Goal: Find specific page/section: Find specific page/section

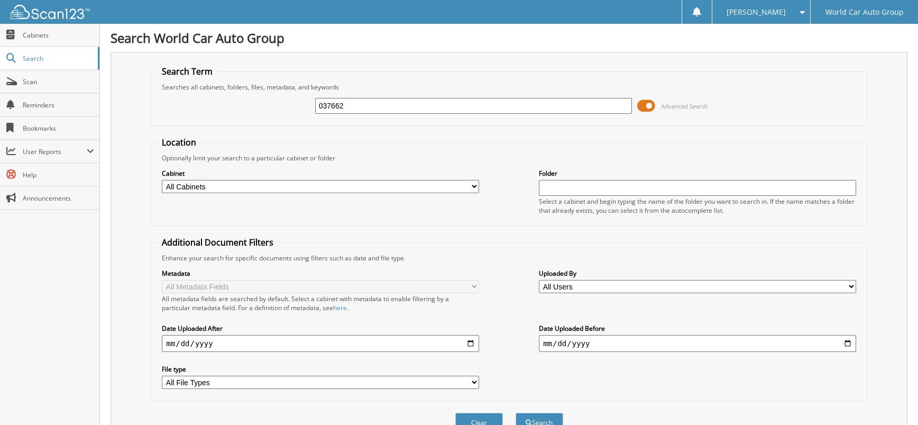
drag, startPoint x: 382, startPoint y: 105, endPoint x: 336, endPoint y: 109, distance: 46.2
click at [337, 109] on input "037662" at bounding box center [473, 106] width 317 height 16
click at [362, 103] on input "037662" at bounding box center [473, 106] width 317 height 16
type input "050179"
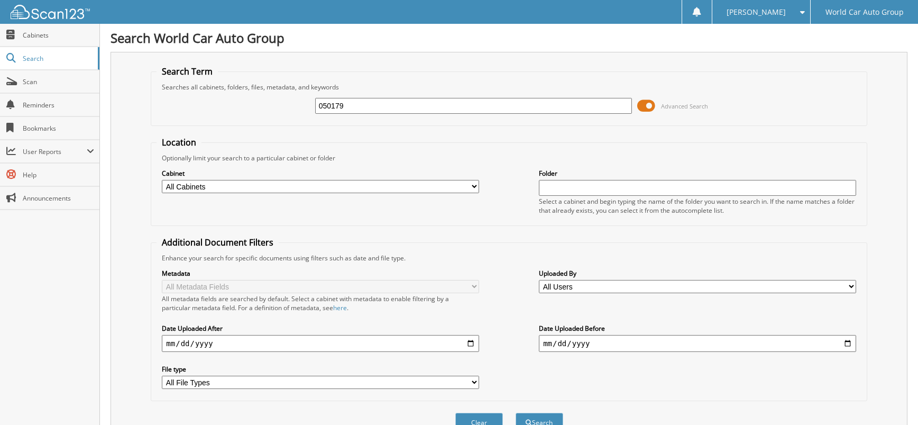
click at [516, 413] on button "Search" at bounding box center [540, 423] width 48 height 20
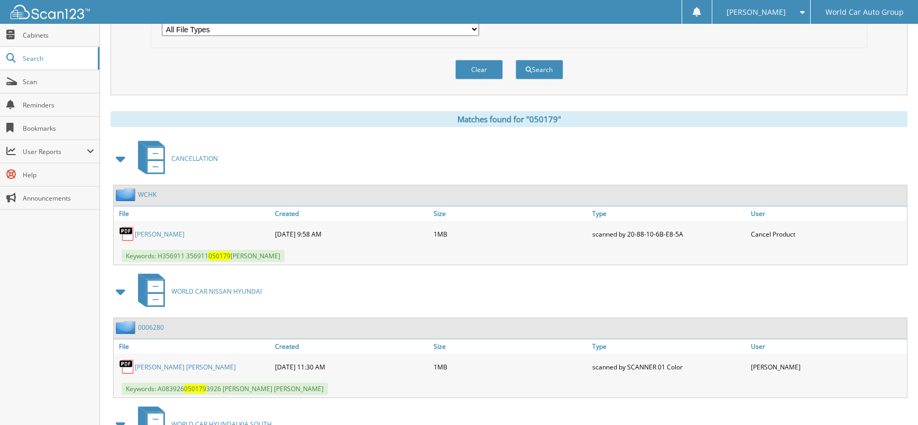
click at [185, 235] on link "[PERSON_NAME]" at bounding box center [160, 234] width 50 height 9
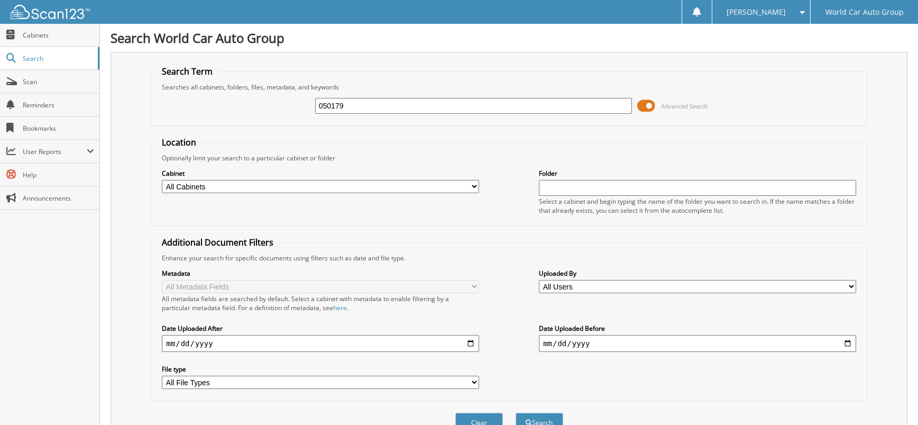
drag, startPoint x: 404, startPoint y: 109, endPoint x: 287, endPoint y: 111, distance: 117.4
click at [289, 110] on div "050179 Advanced Search" at bounding box center [509, 105] width 704 height 29
type input "240471"
click at [516, 413] on button "Search" at bounding box center [540, 423] width 48 height 20
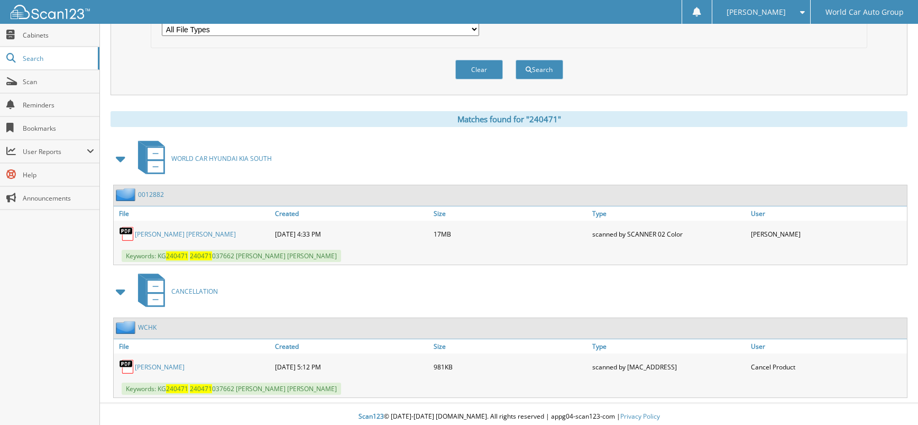
scroll to position [358, 0]
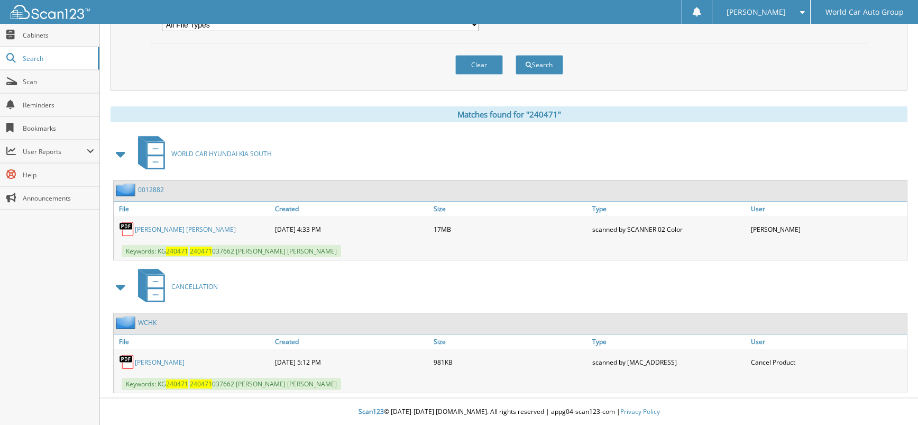
click at [164, 361] on link "OMAR AYALA" at bounding box center [160, 362] width 50 height 9
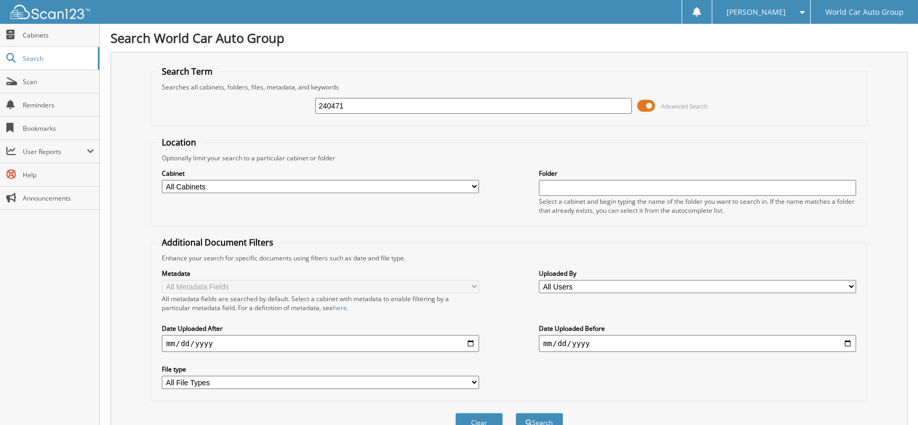
click at [267, 113] on div "240471 Advanced Search" at bounding box center [509, 105] width 704 height 29
type input "040712"
click at [516, 413] on button "Search" at bounding box center [540, 423] width 48 height 20
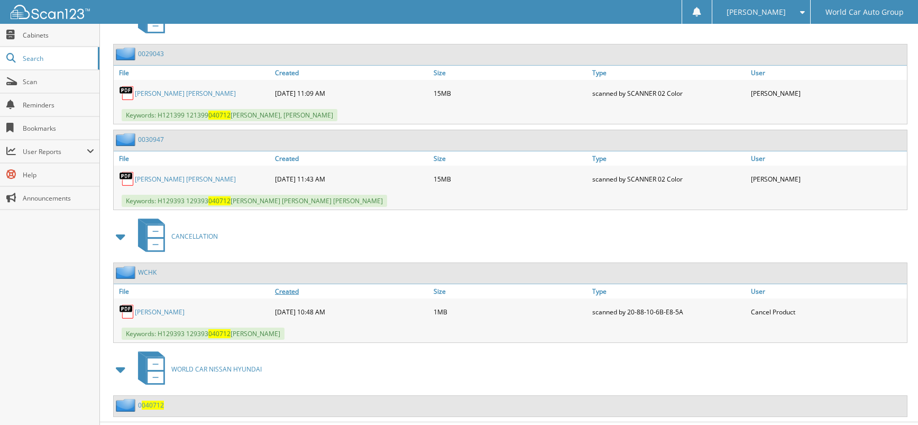
scroll to position [520, 0]
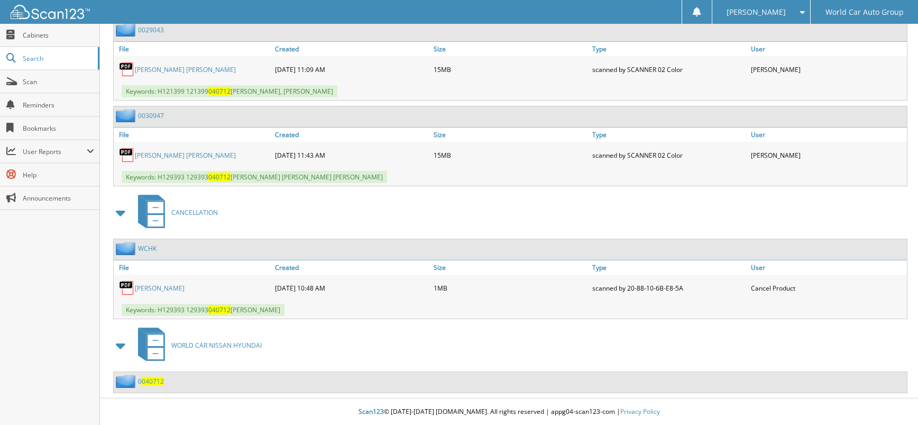
click at [185, 285] on link "ROSALINDA MELCHOR" at bounding box center [160, 287] width 50 height 9
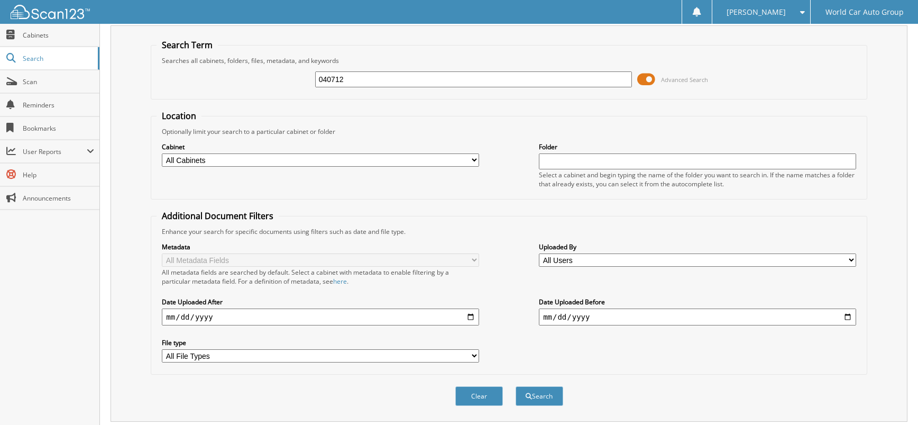
drag, startPoint x: 390, startPoint y: 81, endPoint x: 275, endPoint y: 85, distance: 114.8
click at [279, 84] on div "040712 Advanced Search" at bounding box center [509, 79] width 704 height 29
type input "180819"
click at [516, 386] on button "Search" at bounding box center [540, 396] width 48 height 20
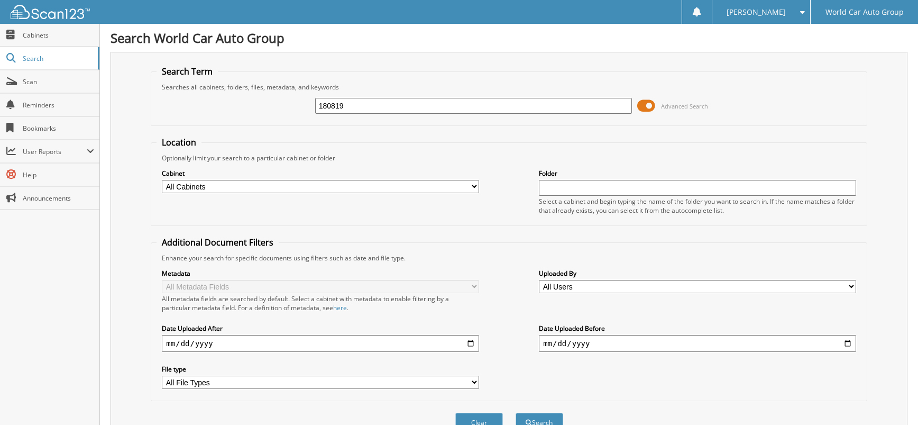
click at [426, 101] on input "180819" at bounding box center [473, 106] width 317 height 16
type input "032884"
click at [516, 413] on button "Search" at bounding box center [540, 423] width 48 height 20
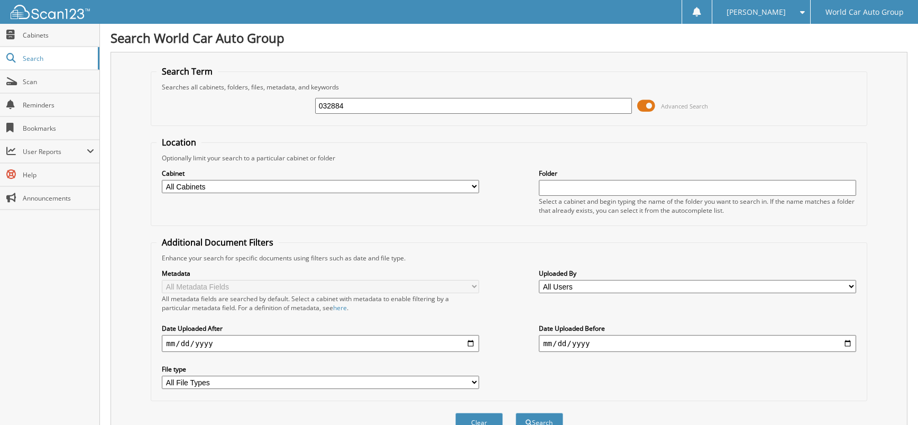
drag, startPoint x: 358, startPoint y: 105, endPoint x: 296, endPoint y: 105, distance: 61.4
click at [296, 105] on div "032884 Advanced Search" at bounding box center [509, 105] width 704 height 29
type input "144538"
click at [516, 413] on button "Search" at bounding box center [540, 423] width 48 height 20
drag, startPoint x: 364, startPoint y: 108, endPoint x: 241, endPoint y: 106, distance: 123.2
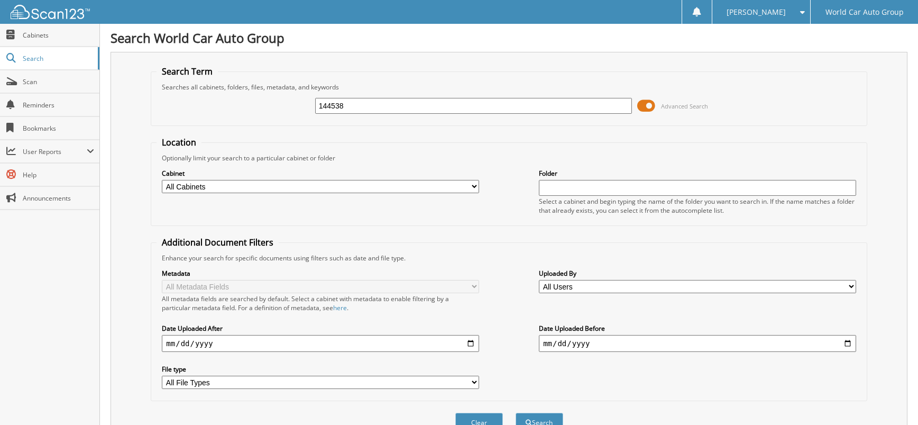
click at [241, 108] on div "144538 Advanced Search" at bounding box center [509, 105] width 704 height 29
type input "351271"
click at [516, 413] on button "Search" at bounding box center [540, 423] width 48 height 20
drag, startPoint x: 374, startPoint y: 107, endPoint x: 234, endPoint y: 108, distance: 140.2
click at [234, 108] on div "351271 Advanced Search" at bounding box center [509, 105] width 704 height 29
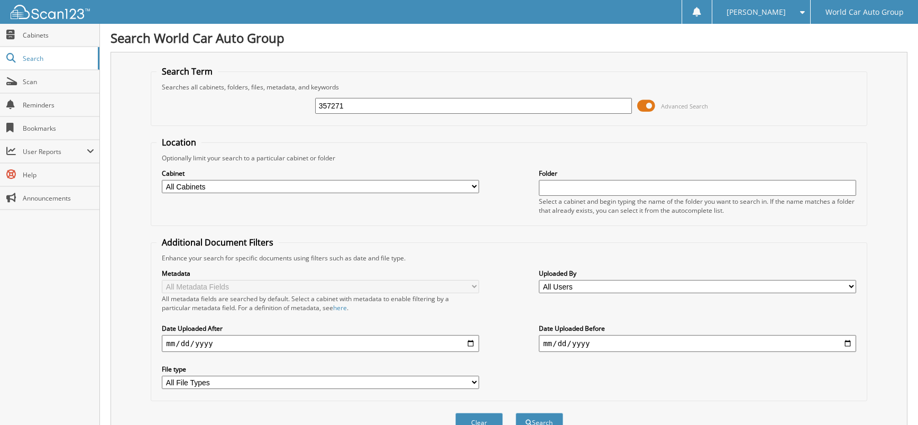
type input "357271"
click at [516, 413] on button "Search" at bounding box center [540, 423] width 48 height 20
click at [380, 102] on input "357271" at bounding box center [473, 106] width 317 height 16
type input "037679"
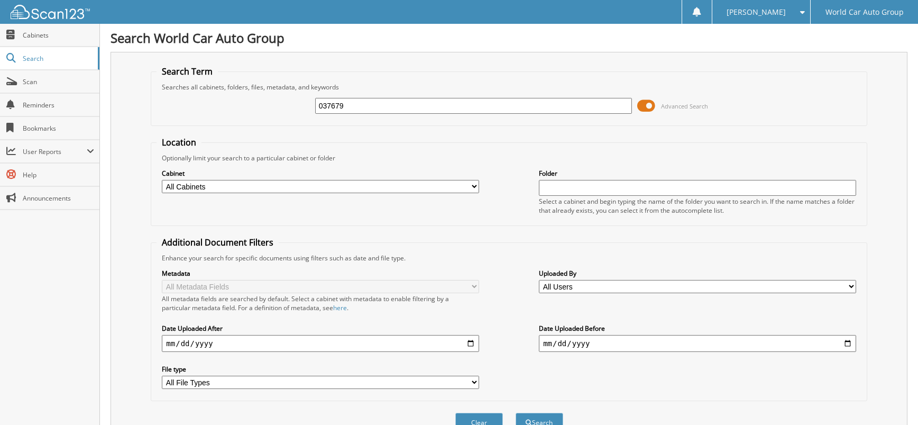
click at [516, 413] on button "Search" at bounding box center [540, 423] width 48 height 20
drag, startPoint x: 367, startPoint y: 104, endPoint x: 279, endPoint y: 104, distance: 87.8
click at [279, 104] on div "037679 Advanced Search" at bounding box center [509, 105] width 704 height 29
type input "039409"
click at [516, 413] on button "Search" at bounding box center [540, 423] width 48 height 20
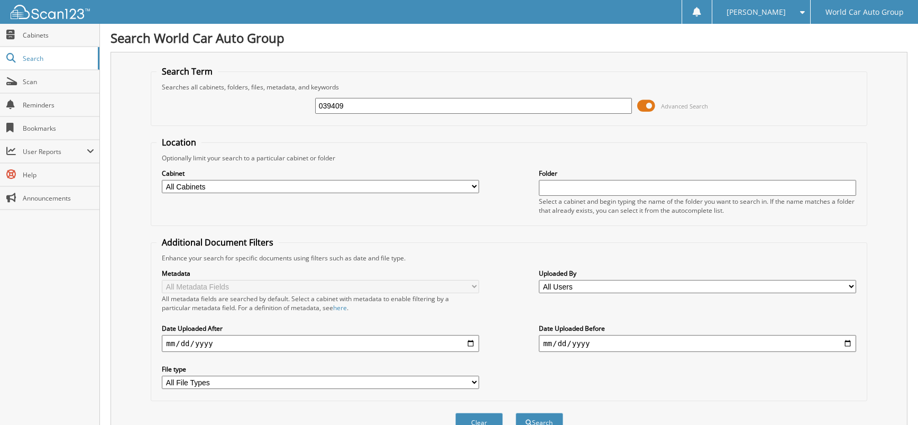
drag, startPoint x: 356, startPoint y: 98, endPoint x: 268, endPoint y: 107, distance: 88.8
click at [274, 107] on div "039409 Advanced Search" at bounding box center [509, 105] width 704 height 29
type input "049438"
click at [516, 413] on button "Search" at bounding box center [540, 423] width 48 height 20
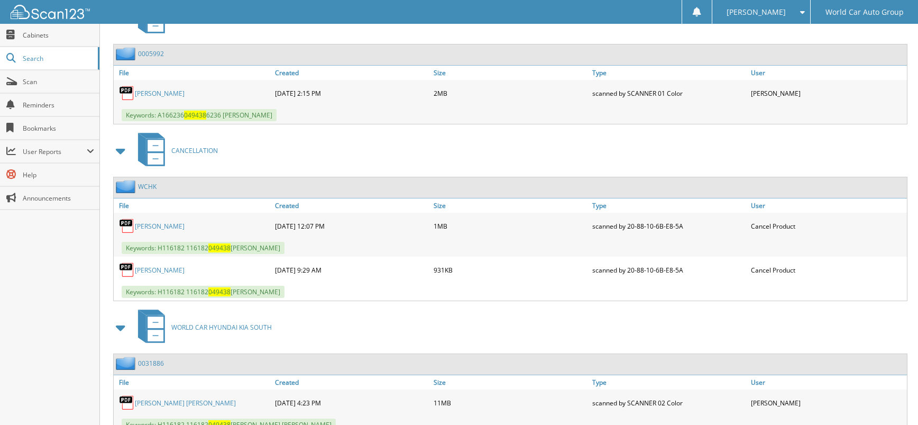
click at [167, 228] on link "[PERSON_NAME]" at bounding box center [160, 226] width 50 height 9
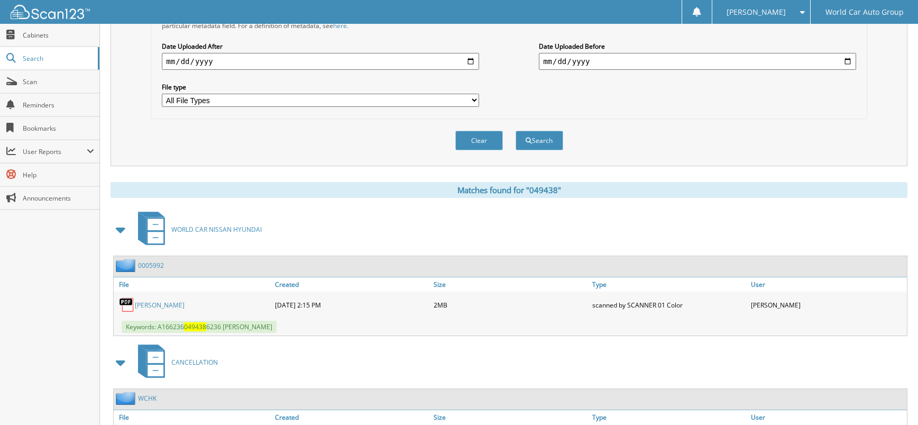
scroll to position [0, 0]
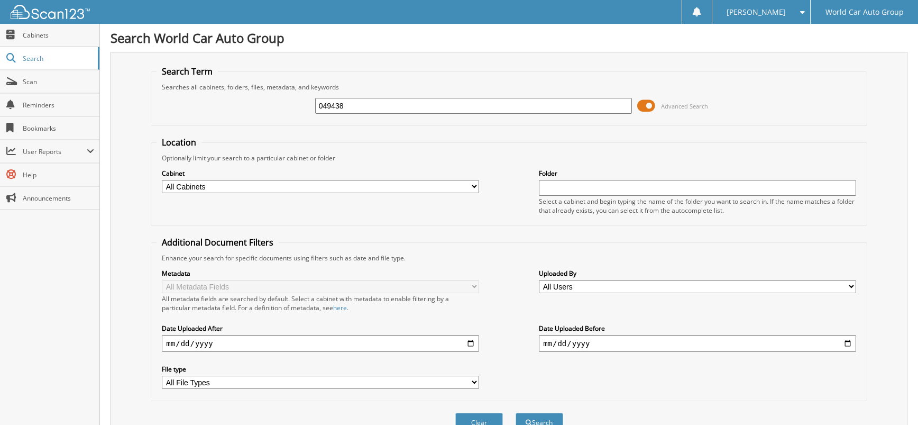
click at [355, 104] on input "049438" at bounding box center [473, 106] width 317 height 16
type input "051157"
click at [516, 413] on button "Search" at bounding box center [540, 423] width 48 height 20
click at [356, 106] on input "051157" at bounding box center [473, 106] width 317 height 16
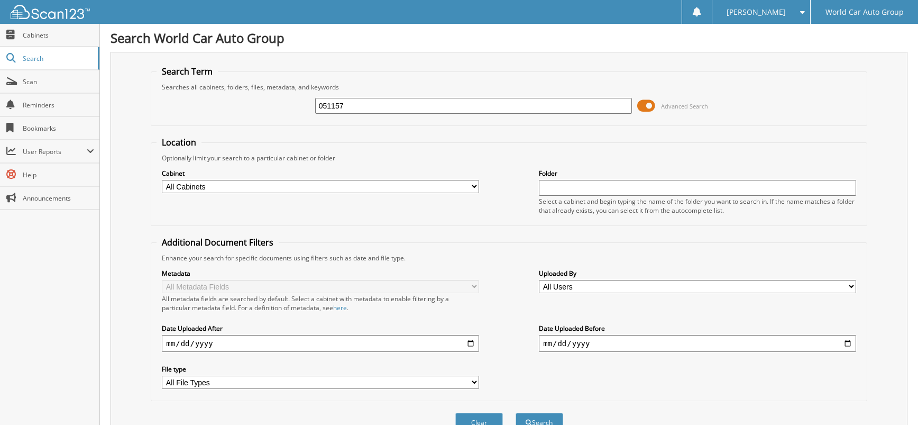
click at [356, 106] on input "051157" at bounding box center [473, 106] width 317 height 16
type input "061241"
click at [516, 413] on button "Search" at bounding box center [540, 423] width 48 height 20
drag, startPoint x: 364, startPoint y: 107, endPoint x: 314, endPoint y: 109, distance: 50.3
click at [314, 109] on div "061241 Advanced Search" at bounding box center [509, 105] width 704 height 29
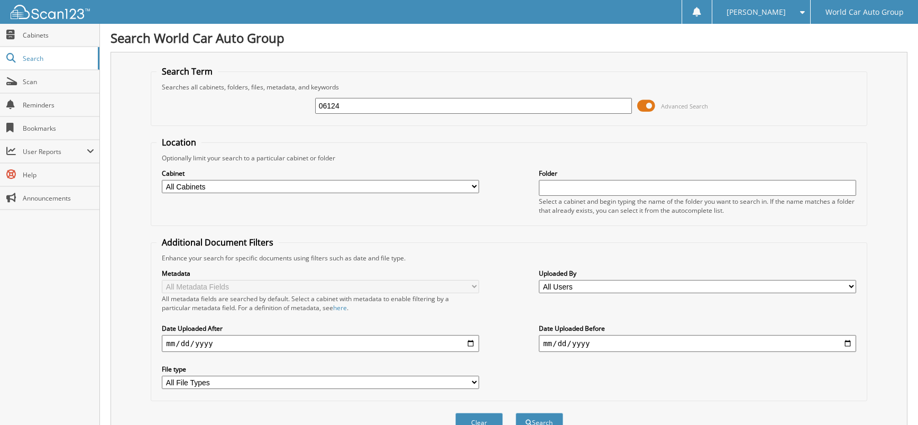
type input "061241"
click at [516, 413] on button "Search" at bounding box center [540, 423] width 48 height 20
drag, startPoint x: 383, startPoint y: 110, endPoint x: 264, endPoint y: 108, distance: 118.5
click at [265, 108] on div "061241 Advanced Search" at bounding box center [509, 105] width 704 height 29
type input "854973"
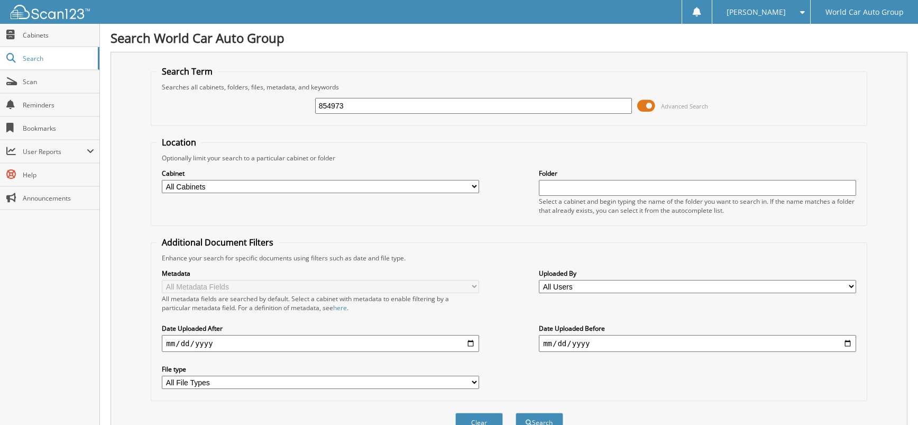
click at [516, 413] on button "Search" at bounding box center [540, 423] width 48 height 20
drag, startPoint x: 304, startPoint y: 111, endPoint x: 287, endPoint y: 112, distance: 16.4
click at [288, 112] on div "854973 Advanced Search" at bounding box center [509, 105] width 704 height 29
type input "065232"
click at [516, 413] on button "Search" at bounding box center [540, 423] width 48 height 20
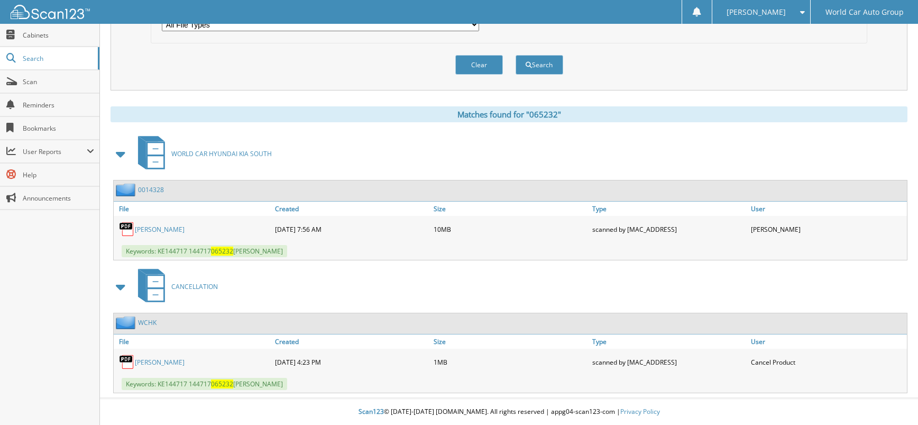
click at [185, 228] on link "[PERSON_NAME]" at bounding box center [160, 229] width 50 height 9
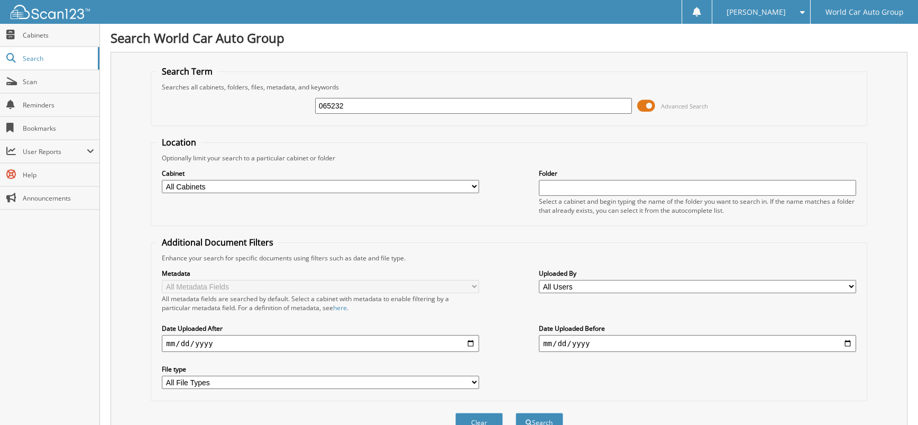
drag, startPoint x: 352, startPoint y: 111, endPoint x: 292, endPoint y: 116, distance: 60.0
click at [292, 116] on div "065232 Advanced Search" at bounding box center [509, 105] width 704 height 29
type input "144717"
click at [516, 413] on button "Search" at bounding box center [540, 423] width 48 height 20
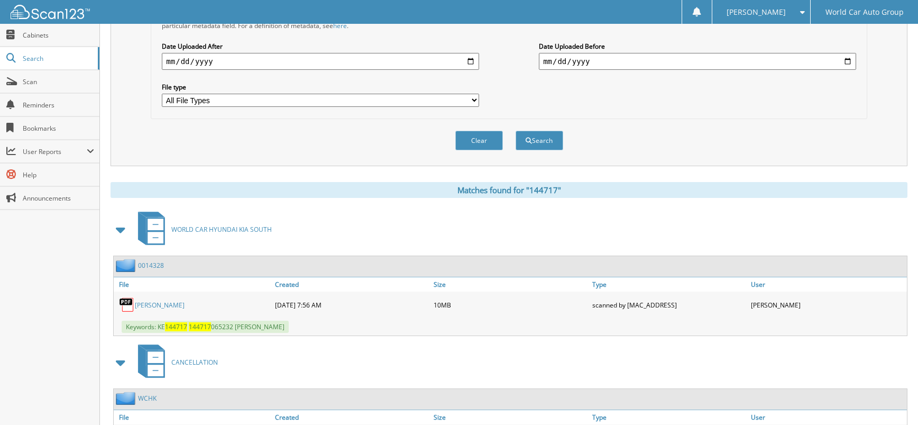
scroll to position [358, 0]
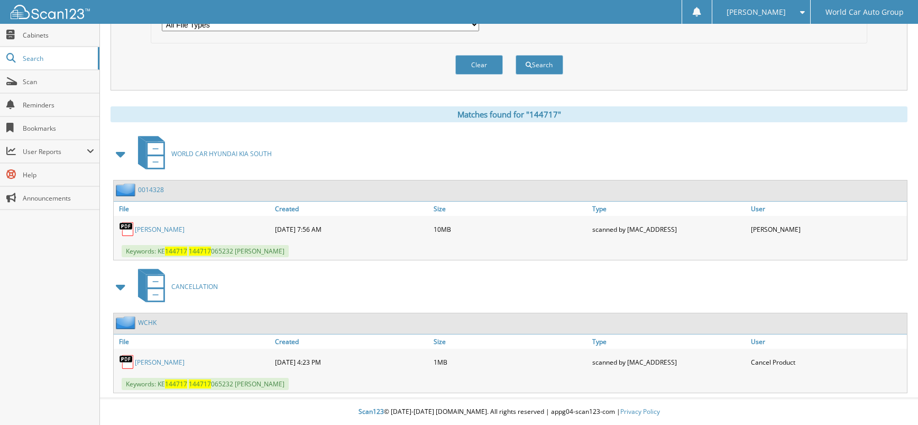
click at [160, 360] on link "[PERSON_NAME]" at bounding box center [160, 362] width 50 height 9
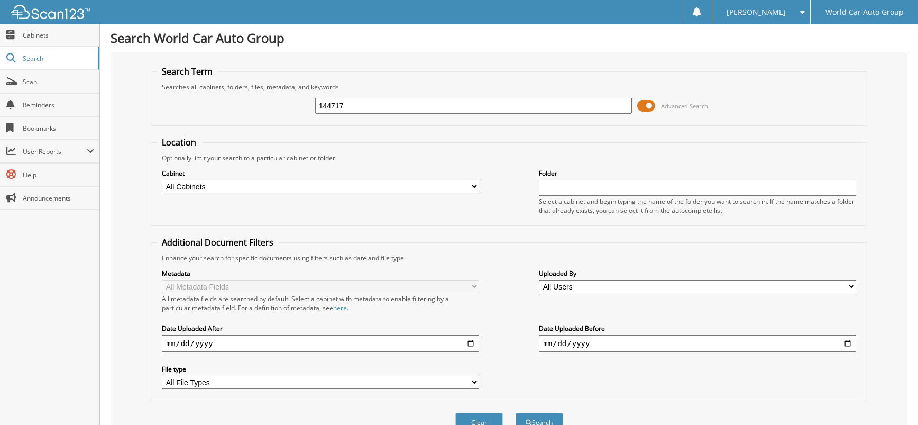
click at [380, 107] on input "144717" at bounding box center [473, 106] width 317 height 16
type input "065284"
click at [516, 413] on button "Search" at bounding box center [540, 423] width 48 height 20
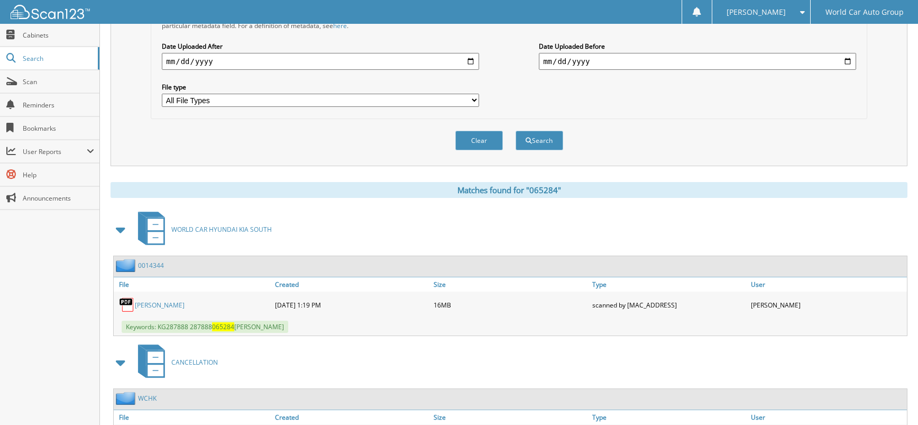
scroll to position [358, 0]
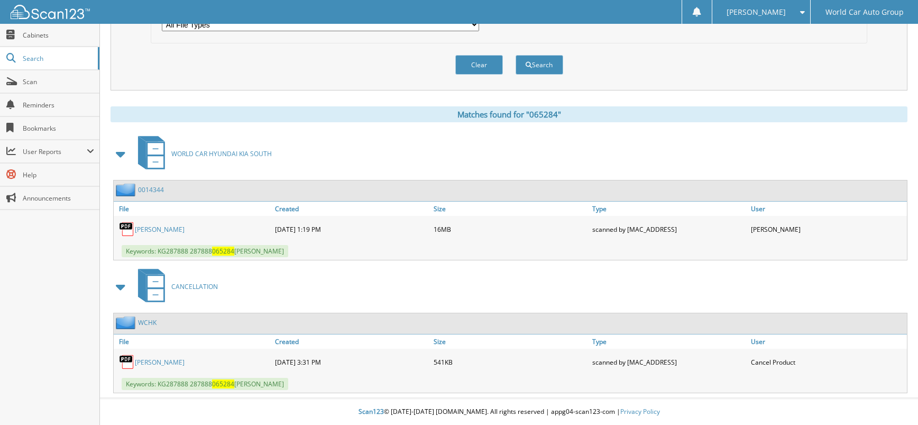
click at [142, 363] on link "[PERSON_NAME]" at bounding box center [160, 362] width 50 height 9
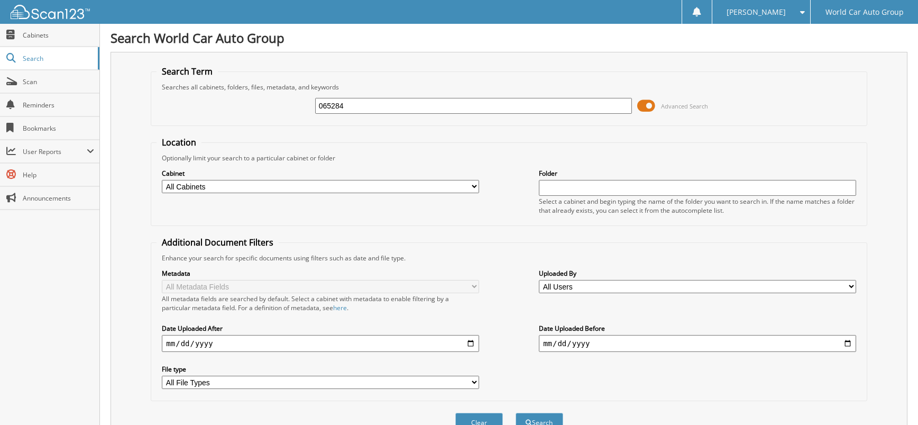
click at [390, 96] on div "065284 Advanced Search" at bounding box center [509, 105] width 704 height 29
drag, startPoint x: 390, startPoint y: 100, endPoint x: 236, endPoint y: 106, distance: 153.5
click at [236, 106] on div "065284 Advanced Search" at bounding box center [509, 105] width 704 height 29
type input "616031"
click at [516, 413] on button "Search" at bounding box center [540, 423] width 48 height 20
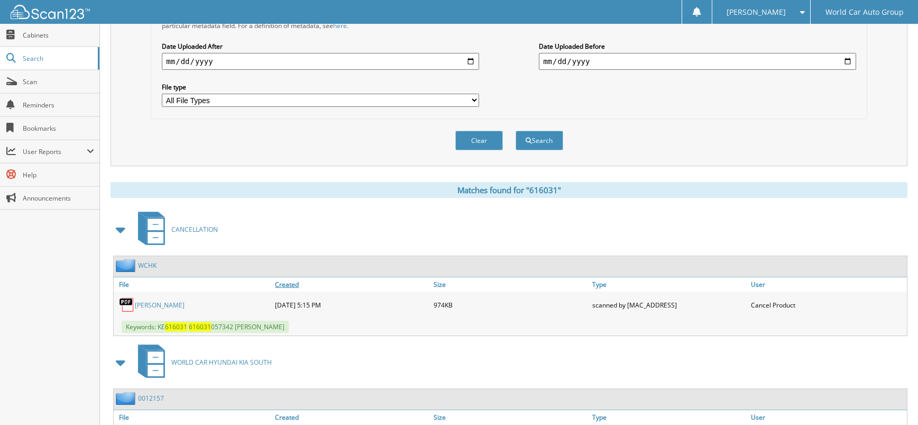
scroll to position [353, 0]
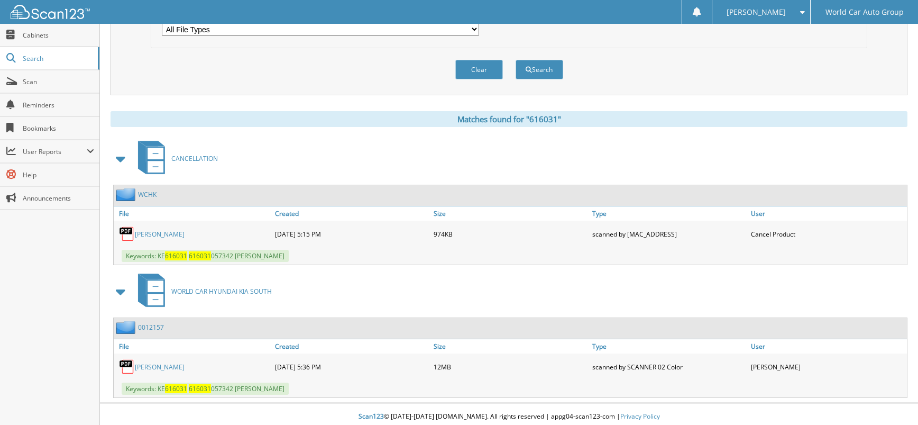
click at [157, 237] on link "[PERSON_NAME]" at bounding box center [160, 234] width 50 height 9
